Goal: Information Seeking & Learning: Learn about a topic

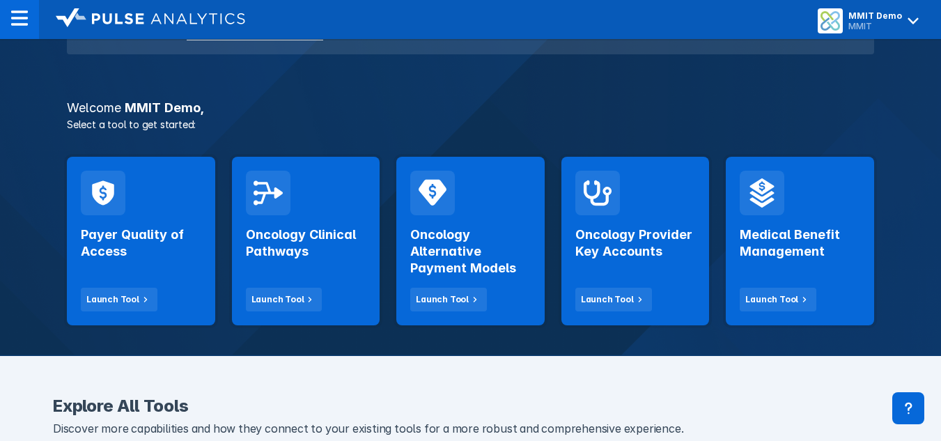
scroll to position [194, 0]
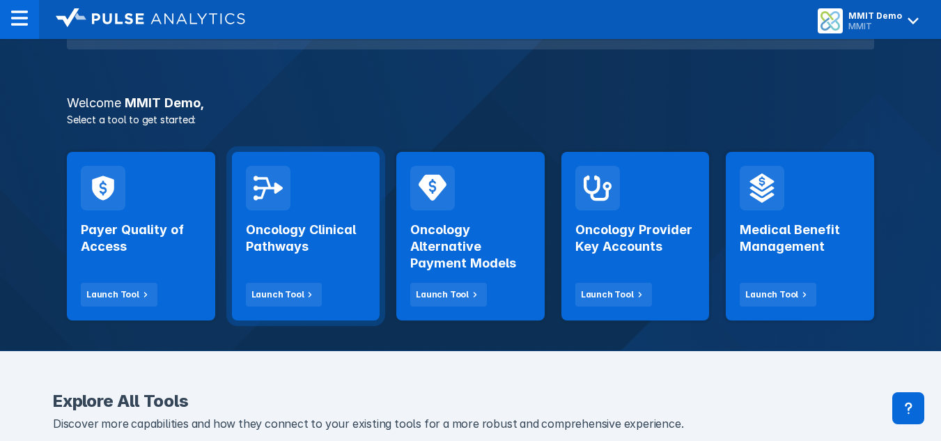
click at [295, 240] on h2 "Oncology Clinical Pathways" at bounding box center [306, 237] width 120 height 33
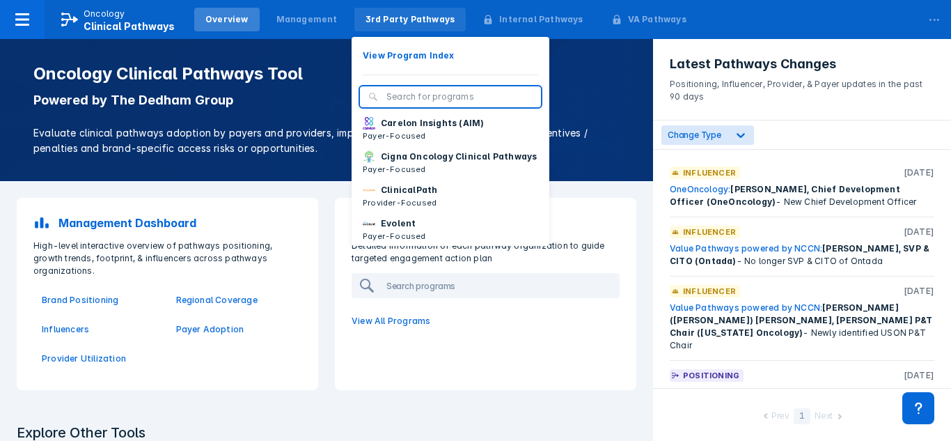
click at [380, 24] on div "3rd Party Pathways" at bounding box center [411, 19] width 90 height 13
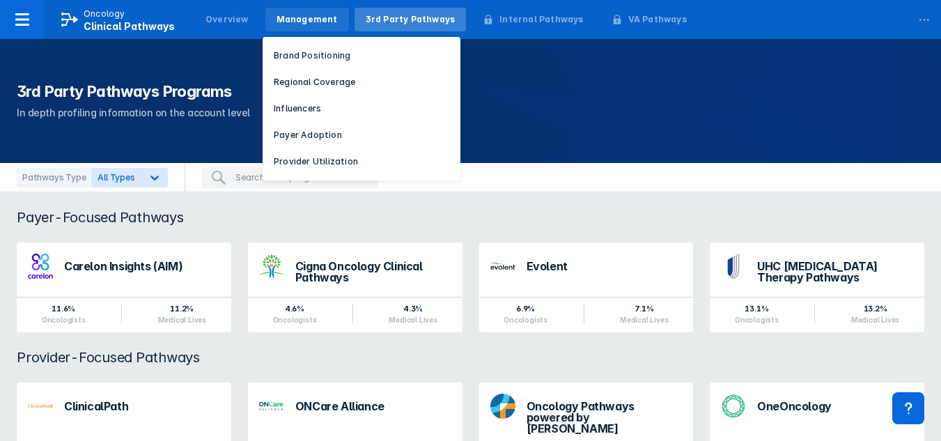
click at [306, 30] on div "Management" at bounding box center [307, 20] width 84 height 24
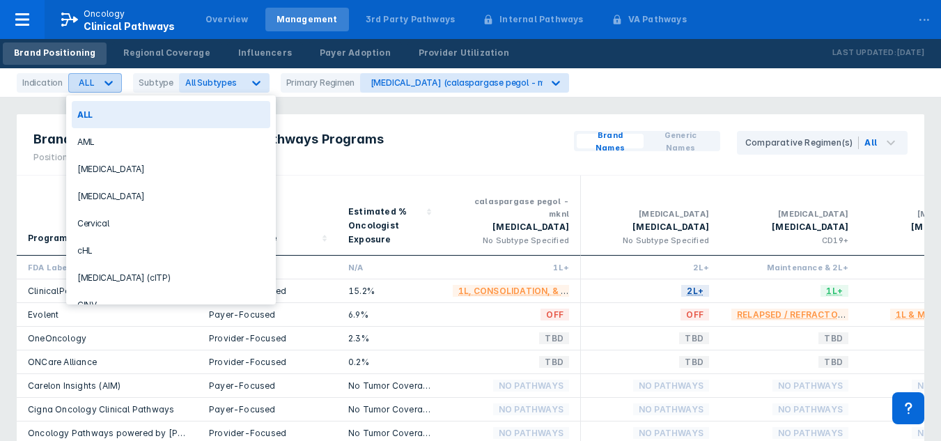
click at [86, 90] on div "ALL" at bounding box center [82, 83] width 26 height 18
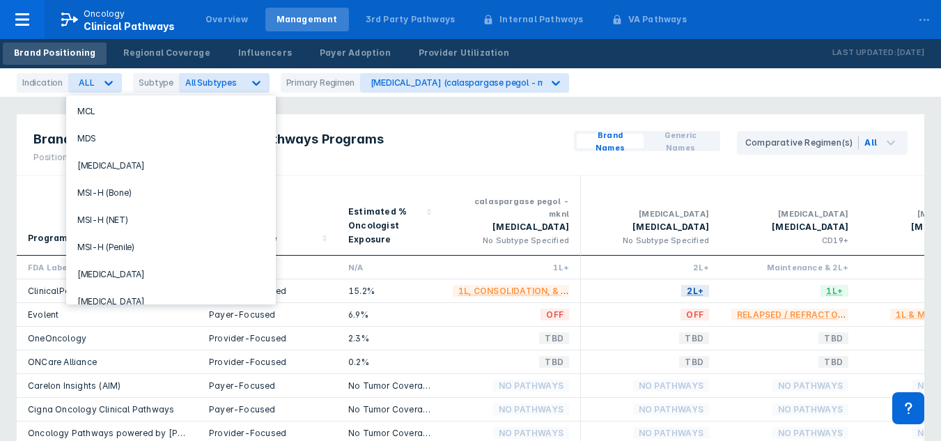
scroll to position [664, 0]
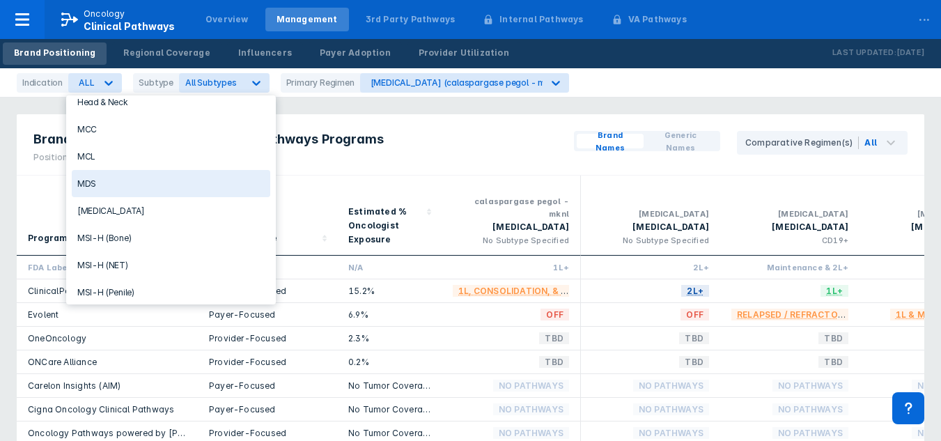
click at [91, 180] on div "MDS" at bounding box center [171, 183] width 198 height 27
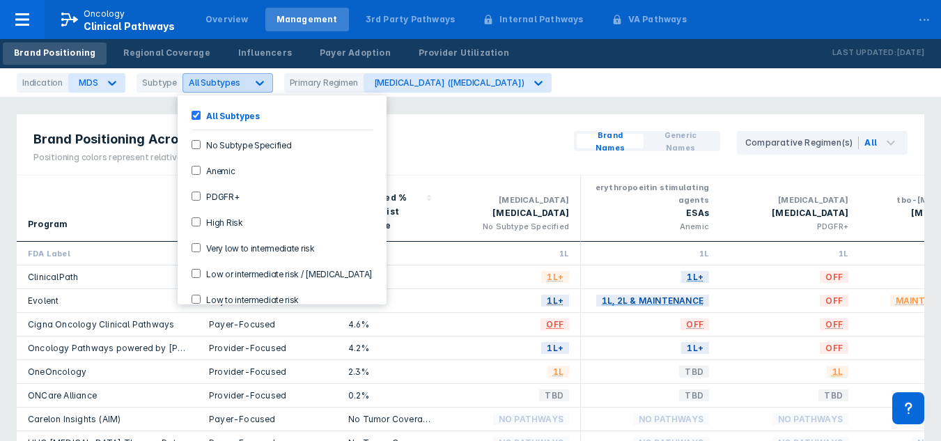
click at [233, 80] on span "All Subtypes" at bounding box center [215, 82] width 52 height 10
click at [233, 81] on span "All Subtypes" at bounding box center [215, 82] width 52 height 10
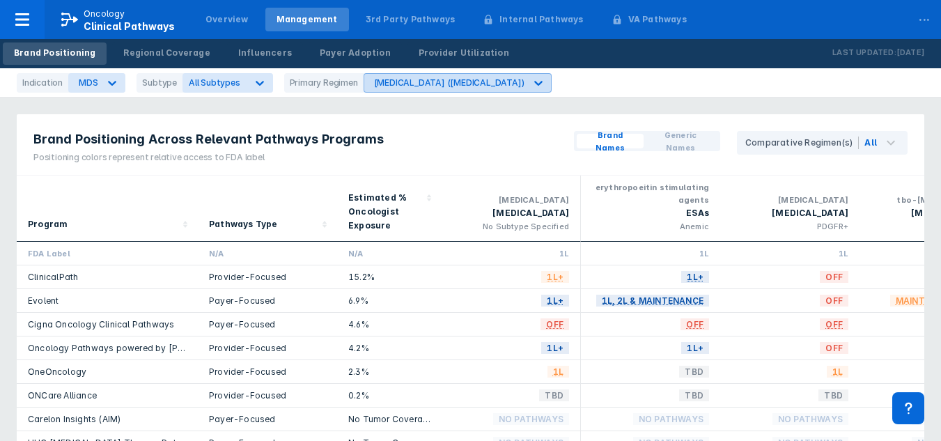
click at [388, 84] on div "[MEDICAL_DATA] ([MEDICAL_DATA])" at bounding box center [449, 82] width 150 height 10
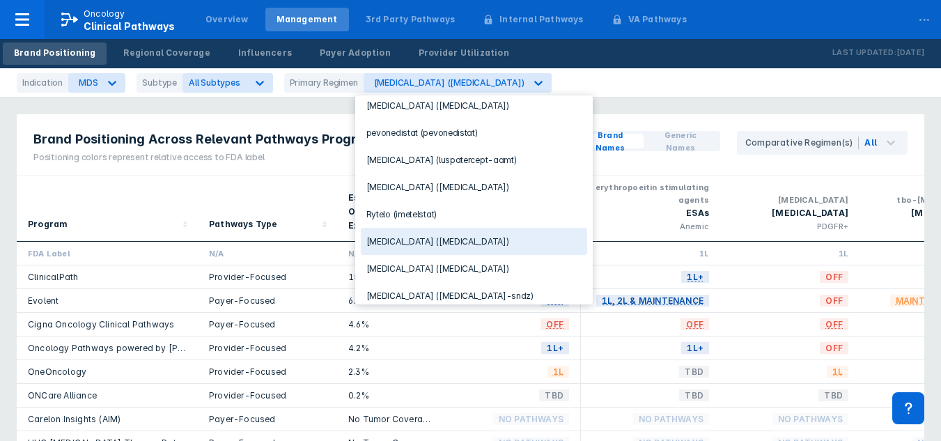
scroll to position [155, 0]
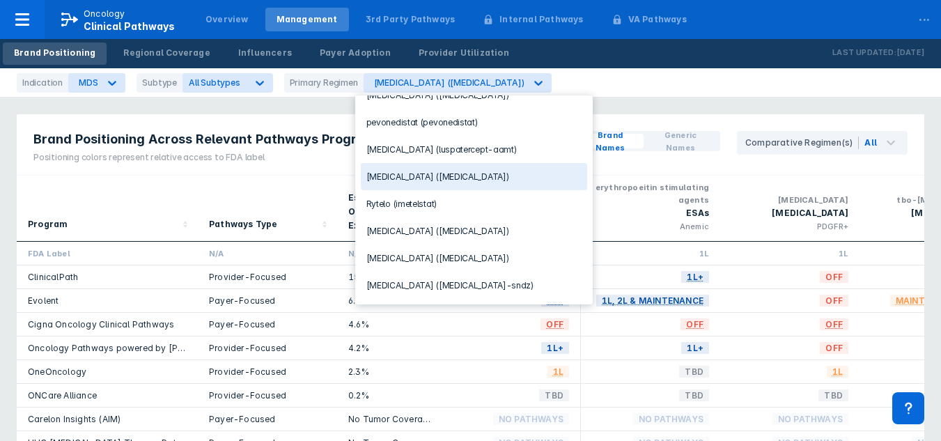
click at [389, 174] on div "[MEDICAL_DATA] ([MEDICAL_DATA])" at bounding box center [474, 176] width 226 height 27
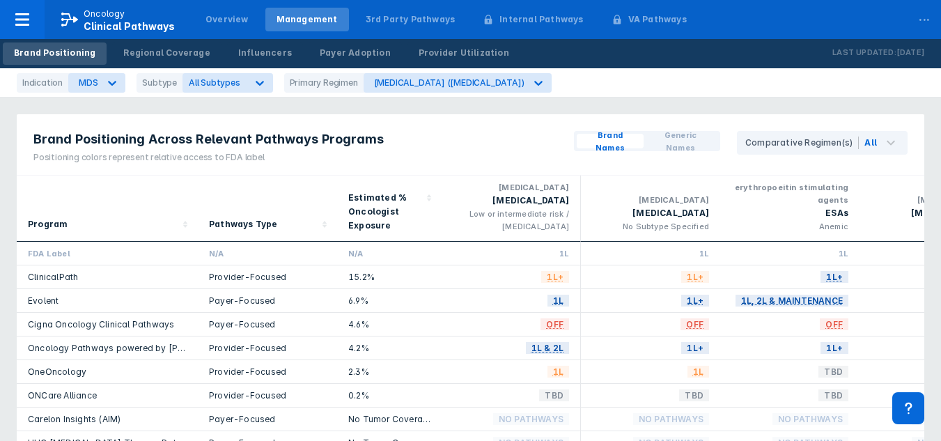
click at [540, 201] on div "[MEDICAL_DATA]" at bounding box center [511, 201] width 116 height 14
click at [678, 138] on span "Generic Names" at bounding box center [680, 141] width 63 height 25
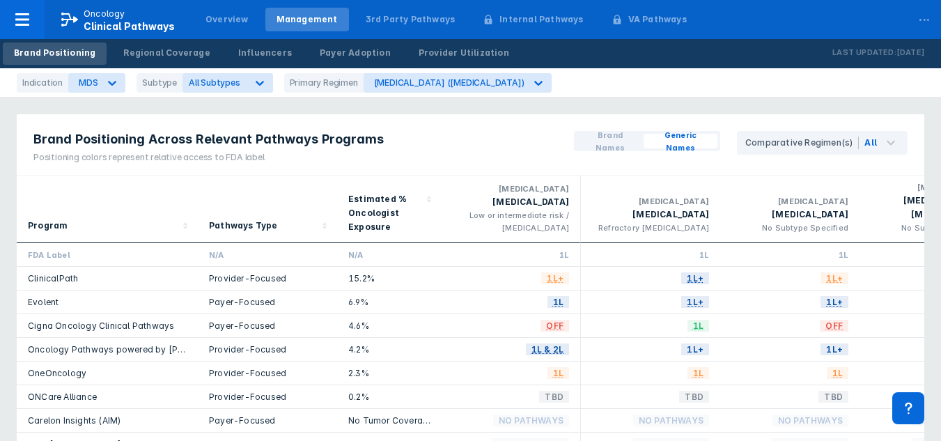
click at [616, 141] on span "Brand Names" at bounding box center [610, 141] width 56 height 25
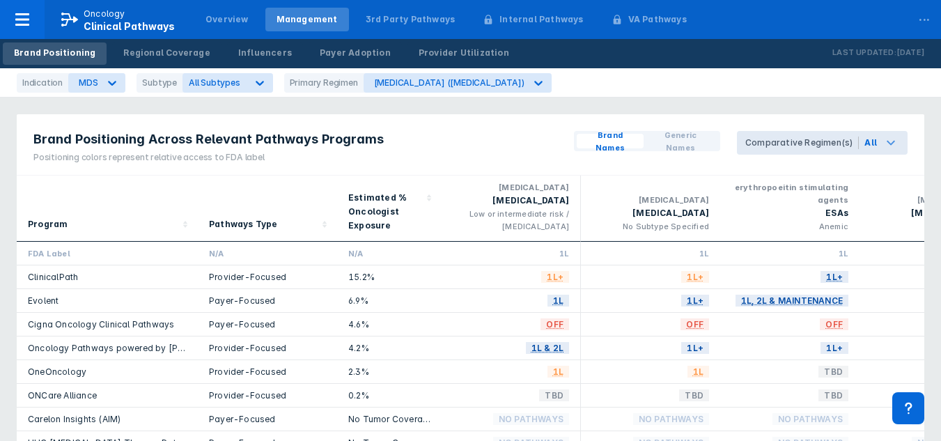
click at [893, 140] on icon at bounding box center [890, 142] width 17 height 17
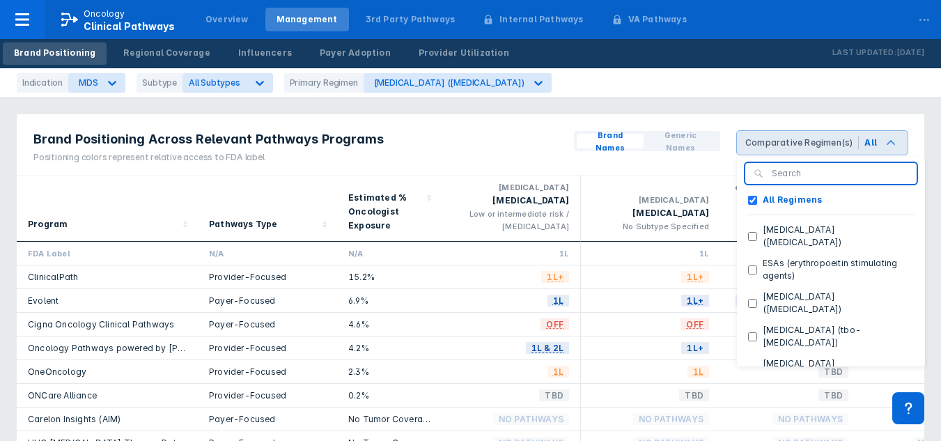
click at [893, 140] on icon at bounding box center [890, 142] width 17 height 17
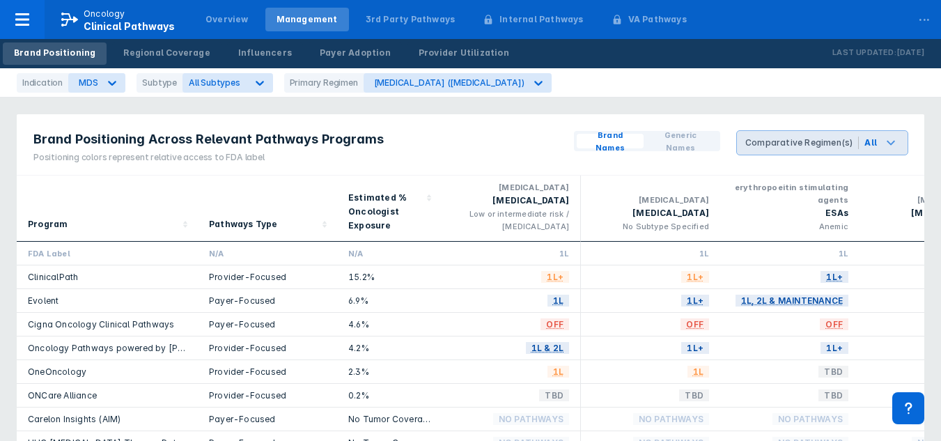
click at [895, 148] on icon at bounding box center [890, 142] width 17 height 17
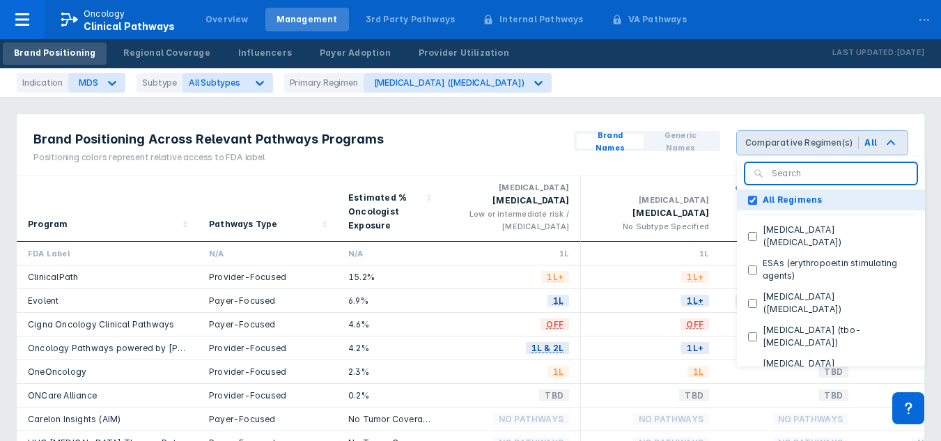
click at [756, 197] on Regimens "All Regimens" at bounding box center [752, 200] width 9 height 9
click at [757, 200] on Regimens "All Regimens" at bounding box center [752, 200] width 9 height 9
checkbox Regimens "true"
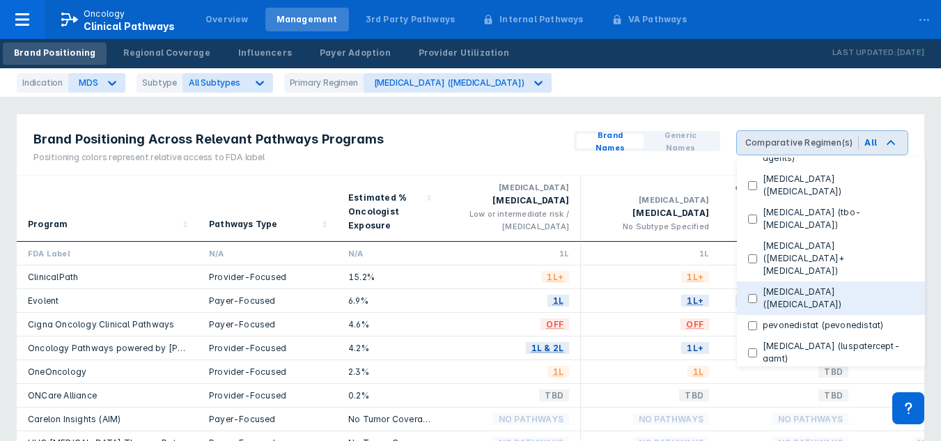
scroll to position [120, 0]
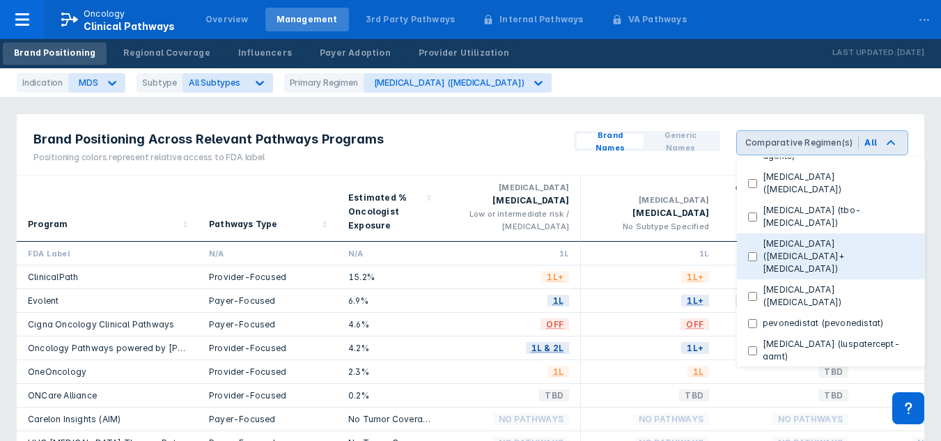
click at [757, 252] on \(decitabine\+cedazuridine\) "[MEDICAL_DATA] ([MEDICAL_DATA]+[MEDICAL_DATA])" at bounding box center [752, 256] width 9 height 9
checkbox \(decitabine\+cedazuridine\) "true"
checkbox Regimens "false"
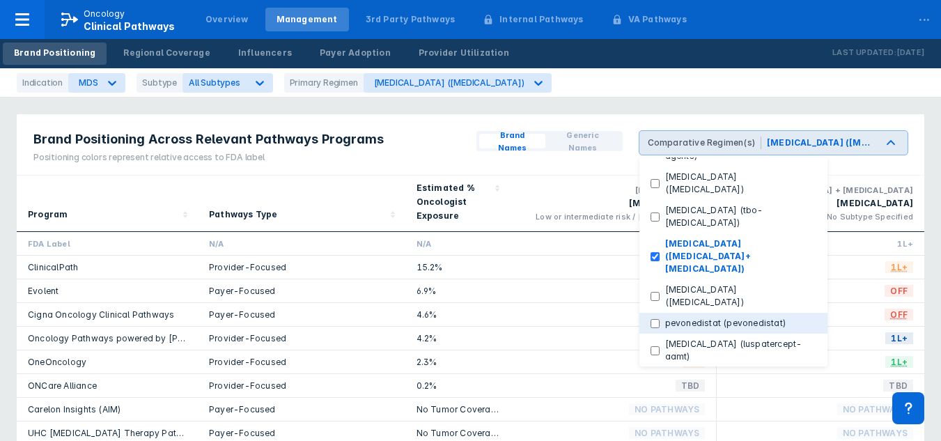
click at [657, 319] on \(pevonedistat\) "pevonedistat (pevonedistat)" at bounding box center [654, 323] width 9 height 9
checkbox \(pevonedistat\) "true"
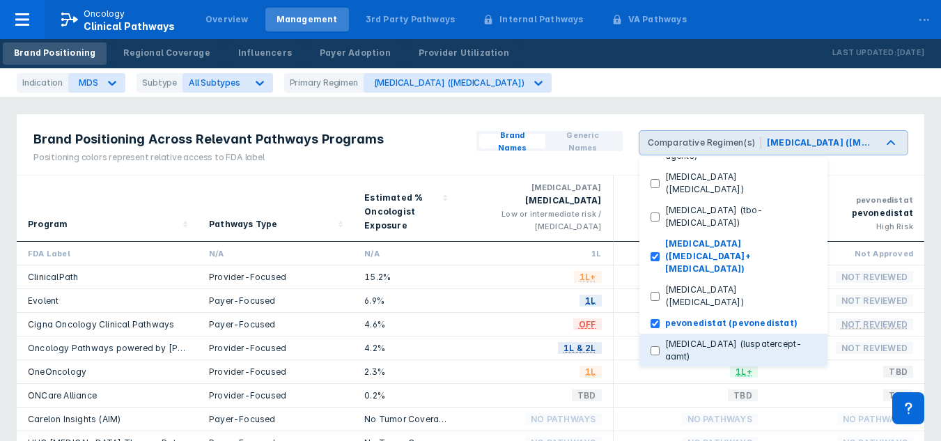
click at [658, 346] on \(luspatercept-aamt\) "[MEDICAL_DATA] (luspatercept-aamt)" at bounding box center [654, 350] width 9 height 9
checkbox \(luspatercept-aamt\) "true"
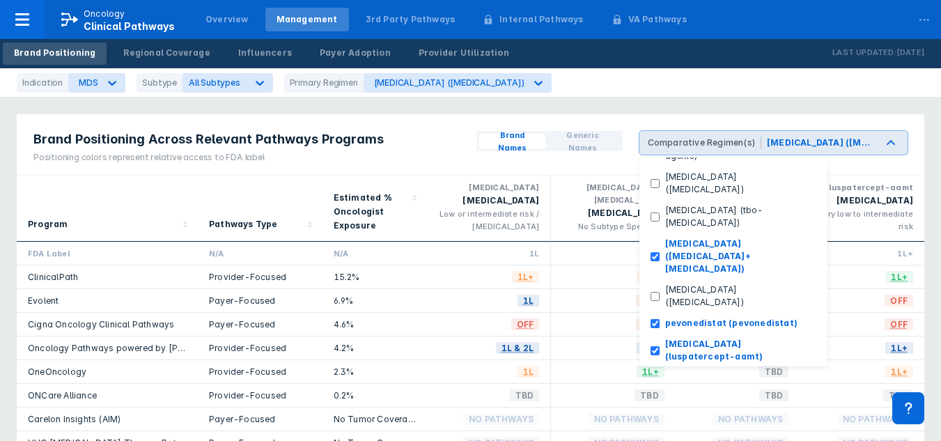
click at [660, 373] on \(imetelstat\) "Rytelo (imetelstat)" at bounding box center [654, 377] width 9 height 9
checkbox \(imetelstat\) "true"
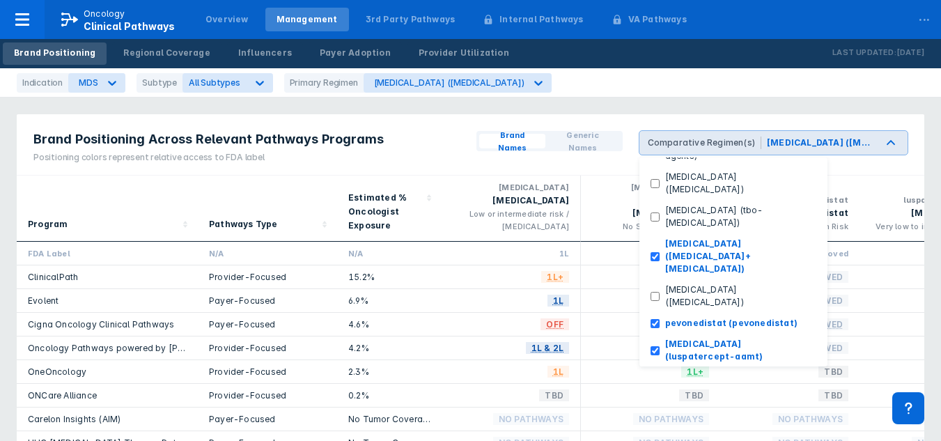
scroll to position [134, 0]
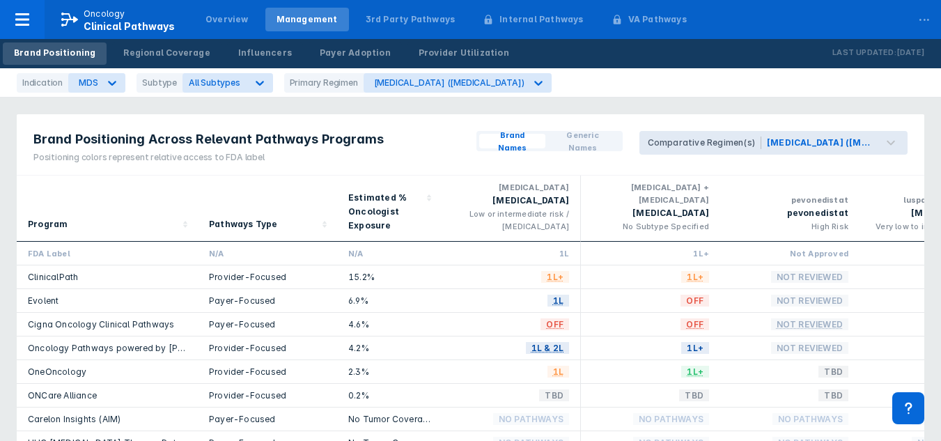
click at [652, 114] on div "Brand Positioning Across Relevant Pathways Programs Positioning colors represen…" at bounding box center [470, 352] width 924 height 492
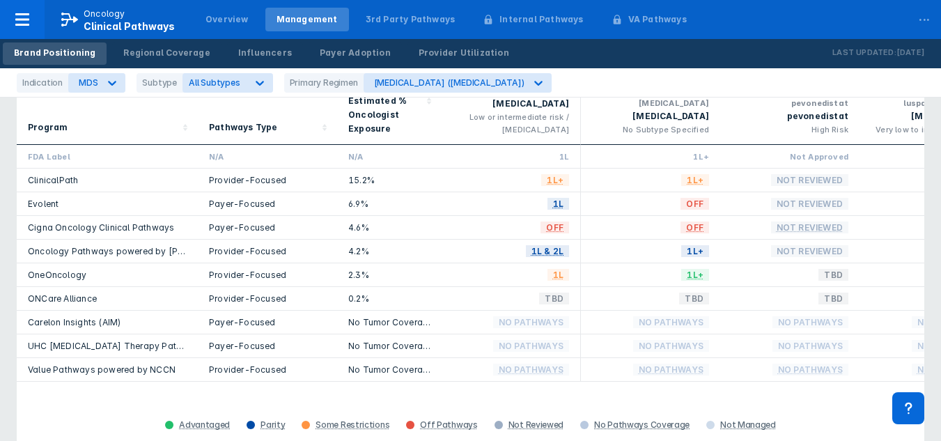
scroll to position [0, 0]
